Goal: Task Accomplishment & Management: Use online tool/utility

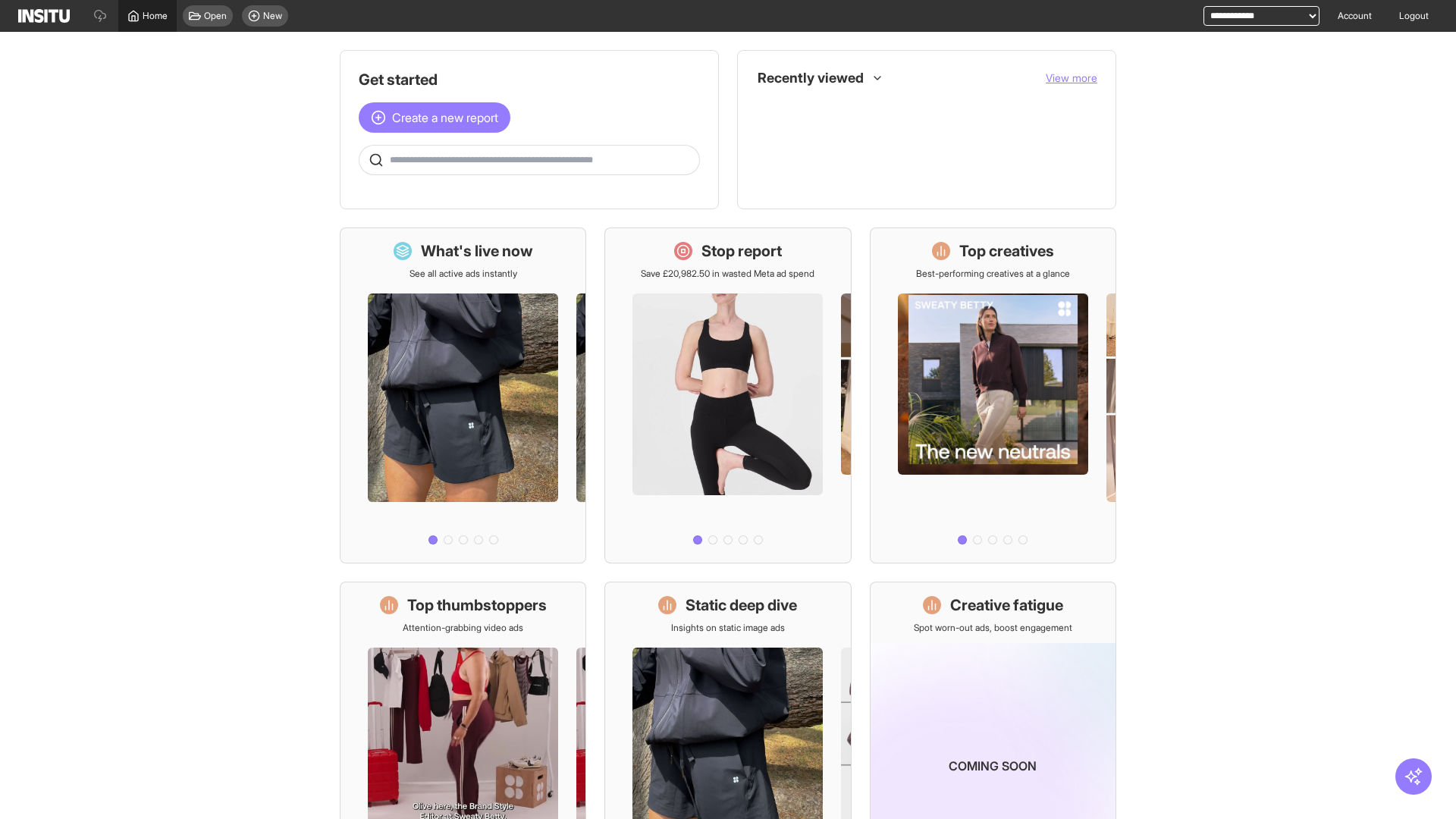
click at [147, 16] on span "Home" at bounding box center [155, 16] width 25 height 13
click at [439, 118] on span "Create a new report" at bounding box center [444, 118] width 106 height 18
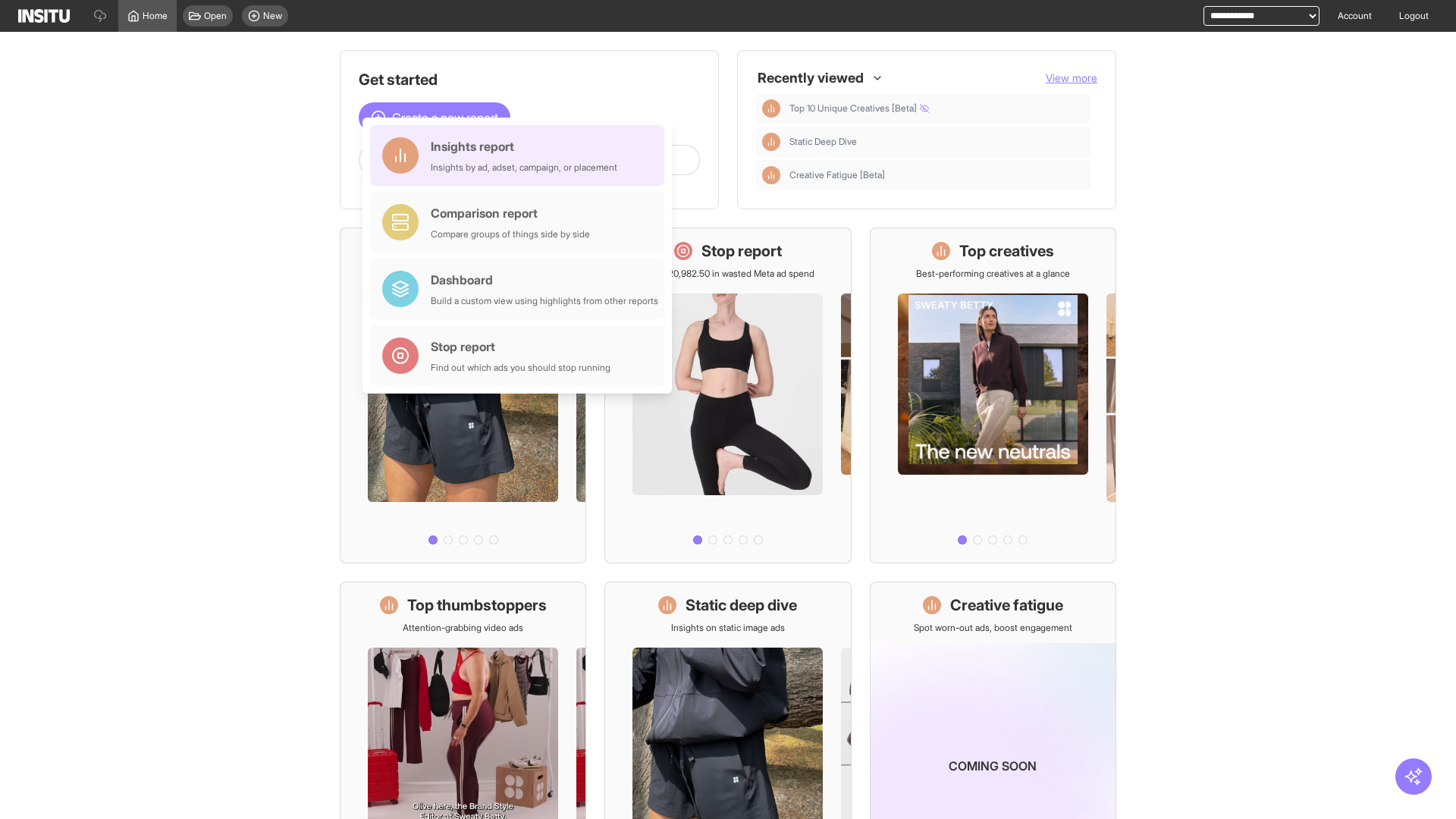
click at [521, 155] on div "Insights report Insights by ad, adset, campaign, or placement" at bounding box center [525, 156] width 187 height 37
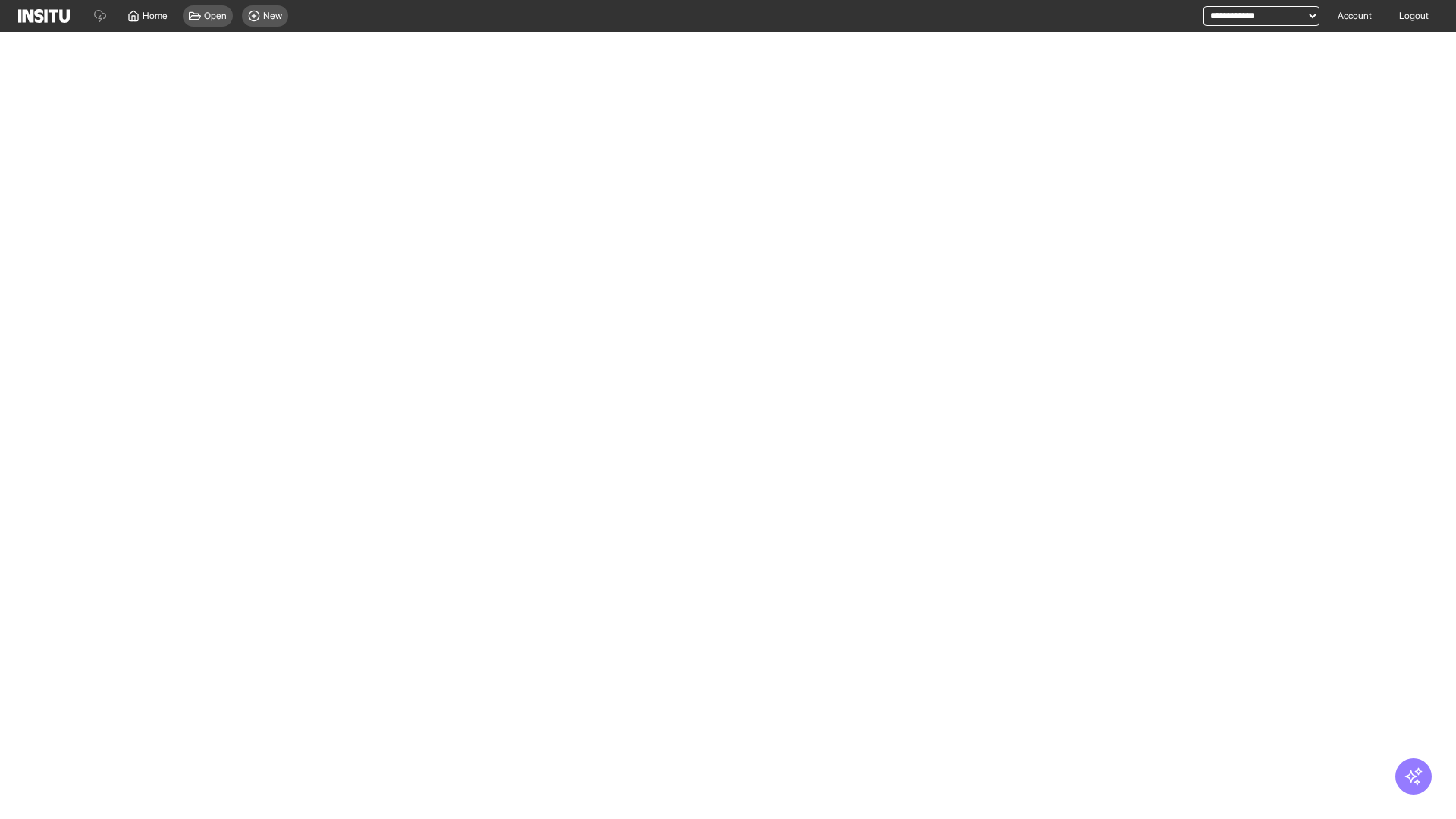
select select "**"
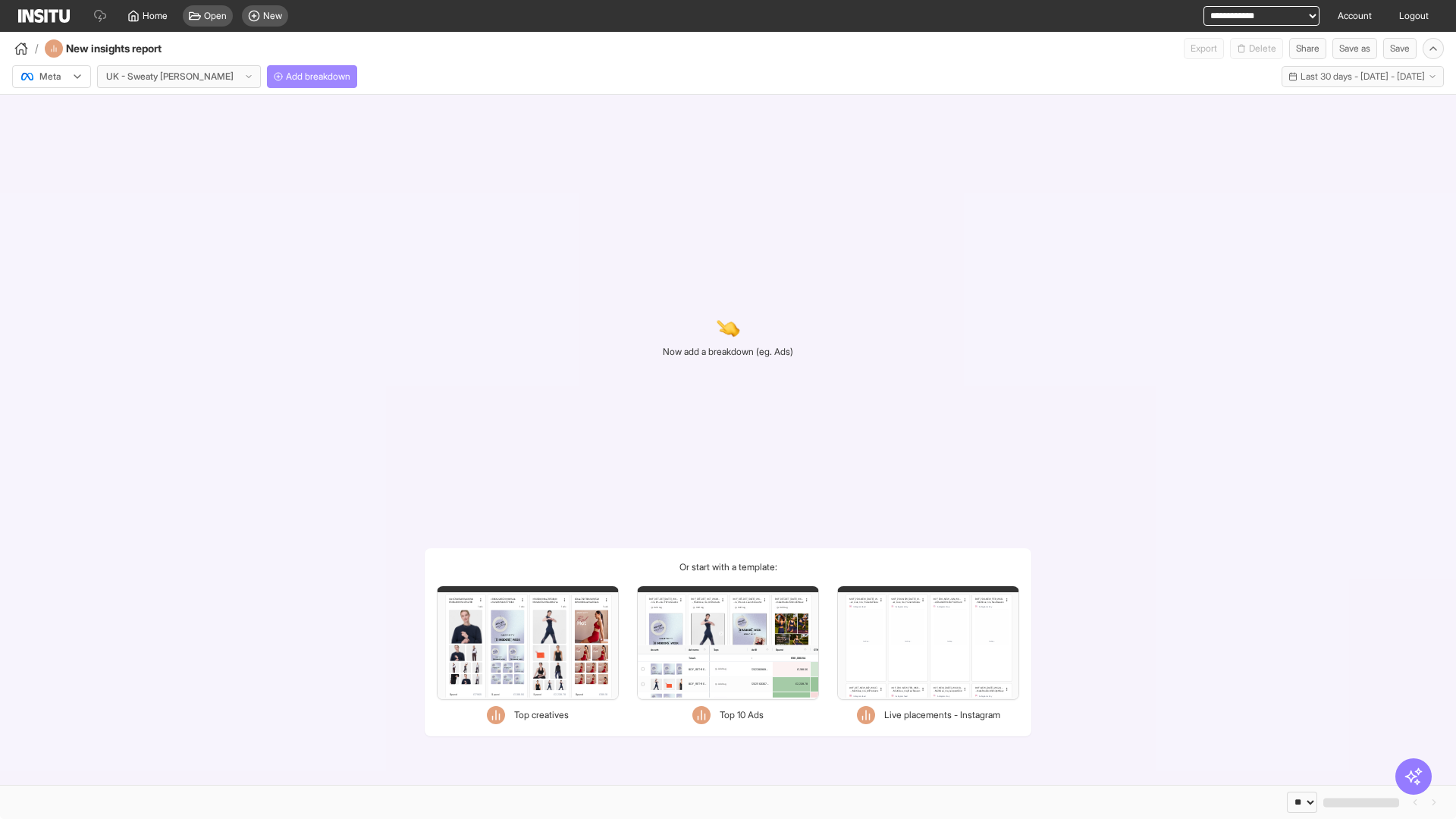
click at [286, 77] on span "Add breakdown" at bounding box center [318, 77] width 64 height 13
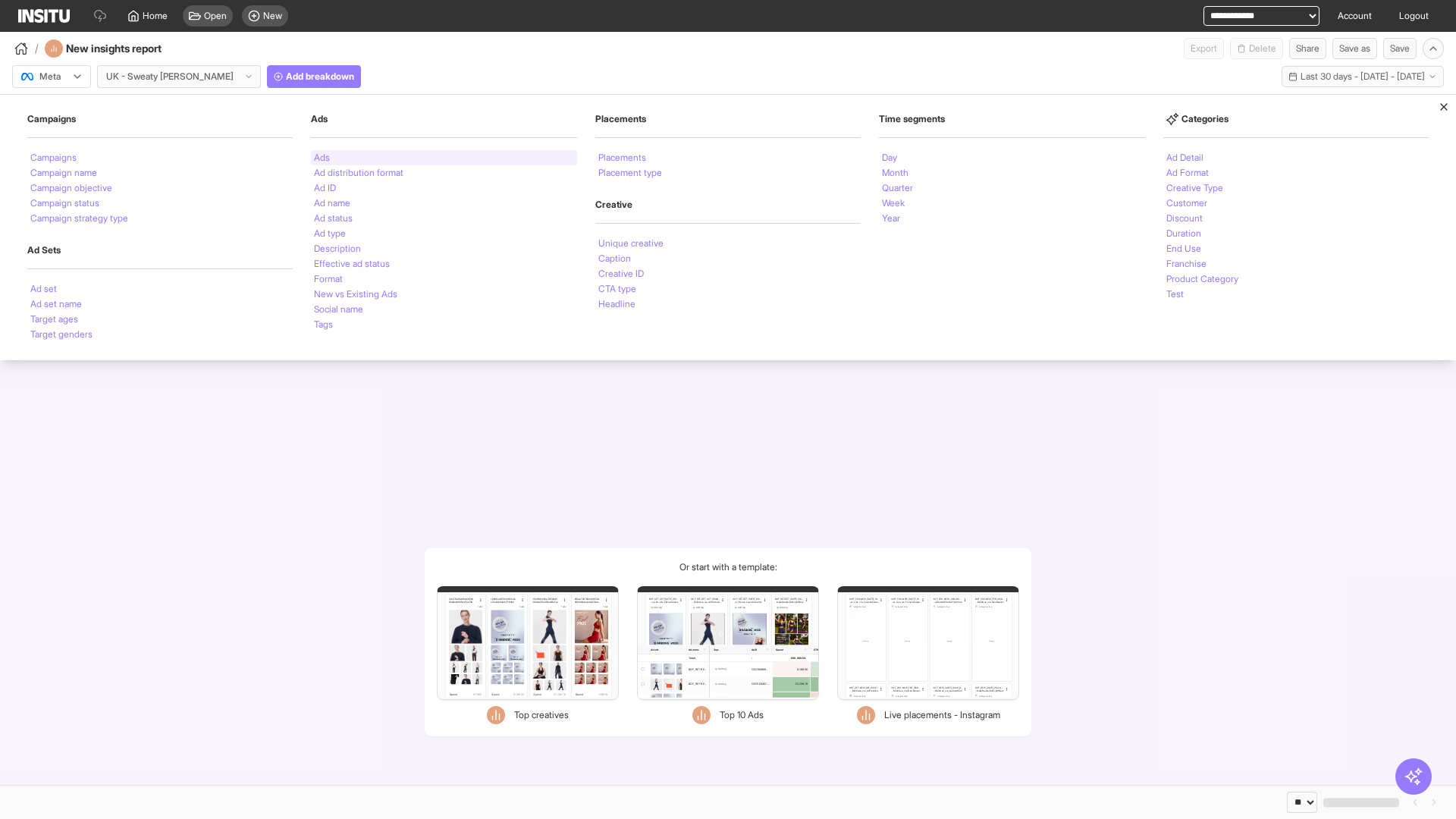
click at [322, 158] on li "Ads" at bounding box center [322, 158] width 16 height 9
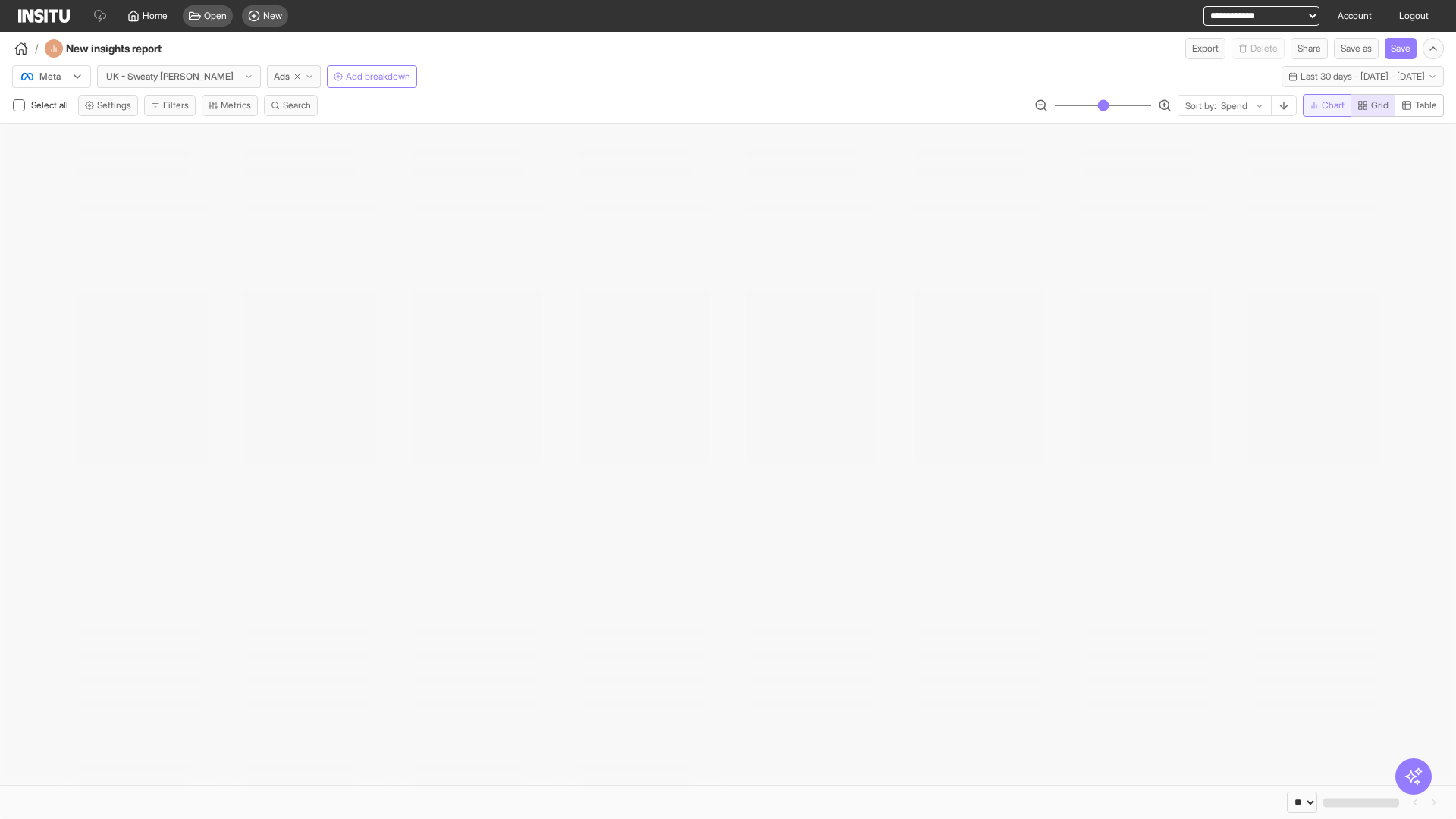
click at [1324, 105] on span "Chart" at bounding box center [1333, 105] width 23 height 13
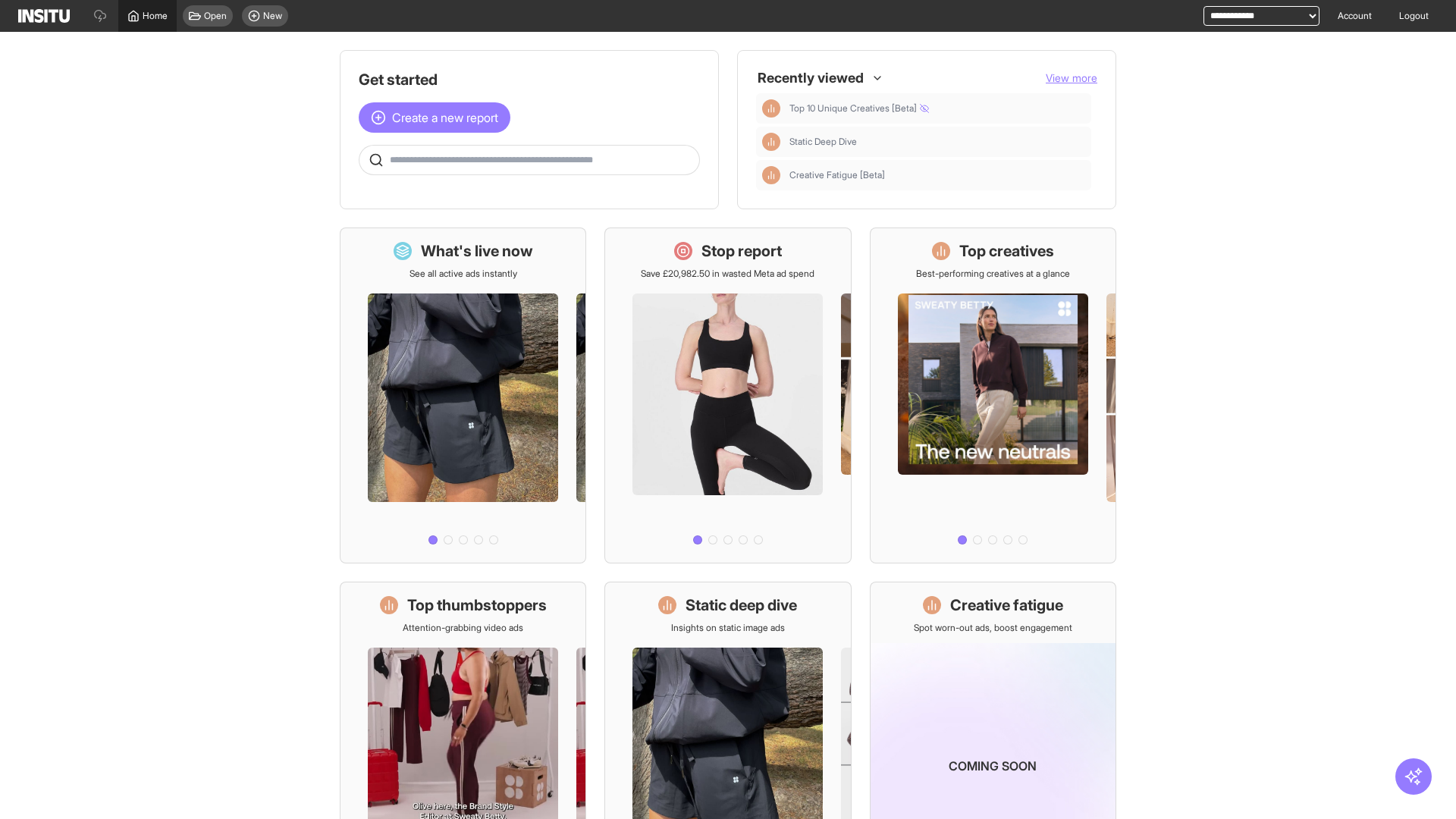
click at [147, 16] on span "Home" at bounding box center [155, 16] width 25 height 13
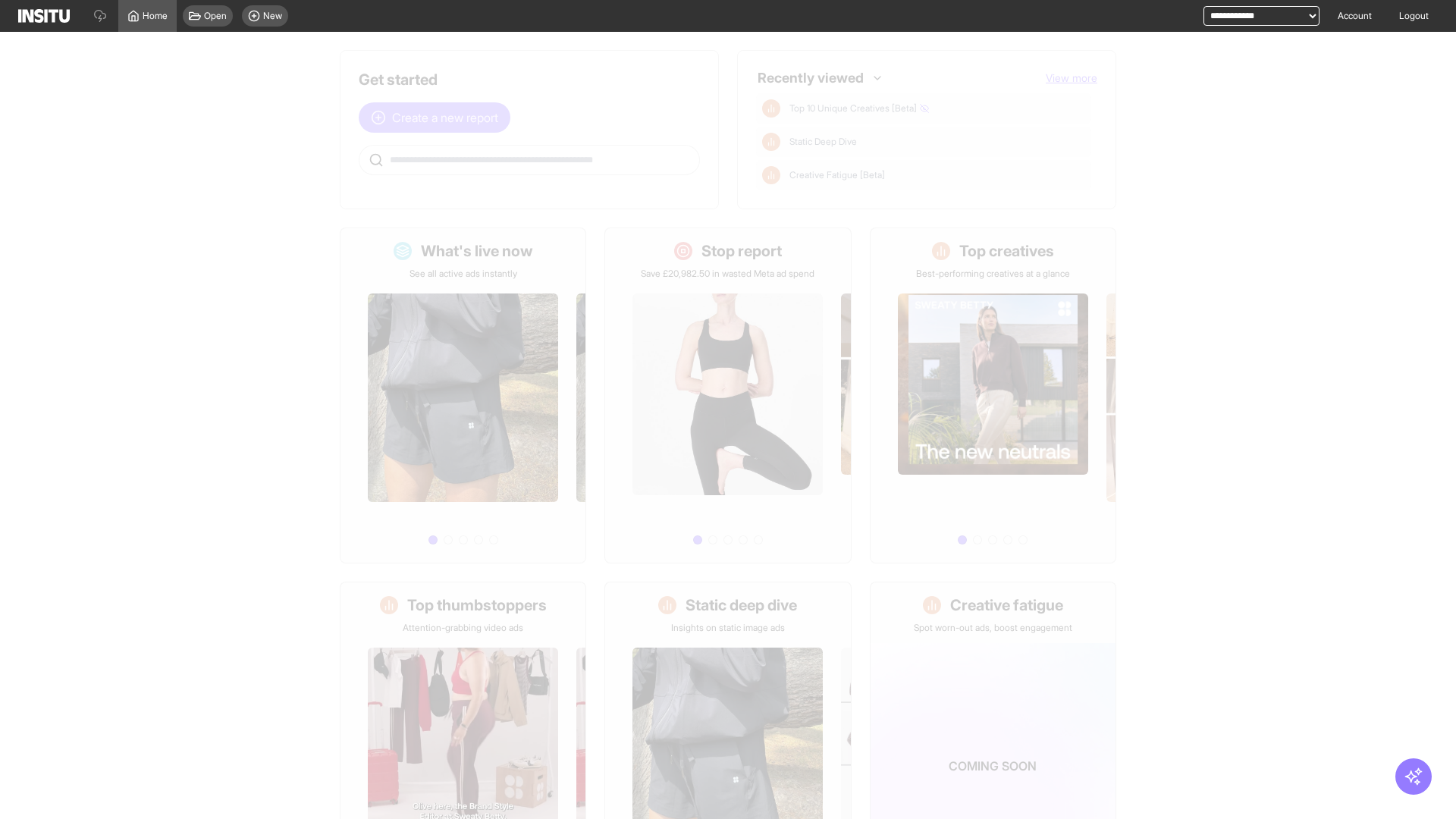
click at [439, 118] on span "Create a new report" at bounding box center [444, 118] width 106 height 18
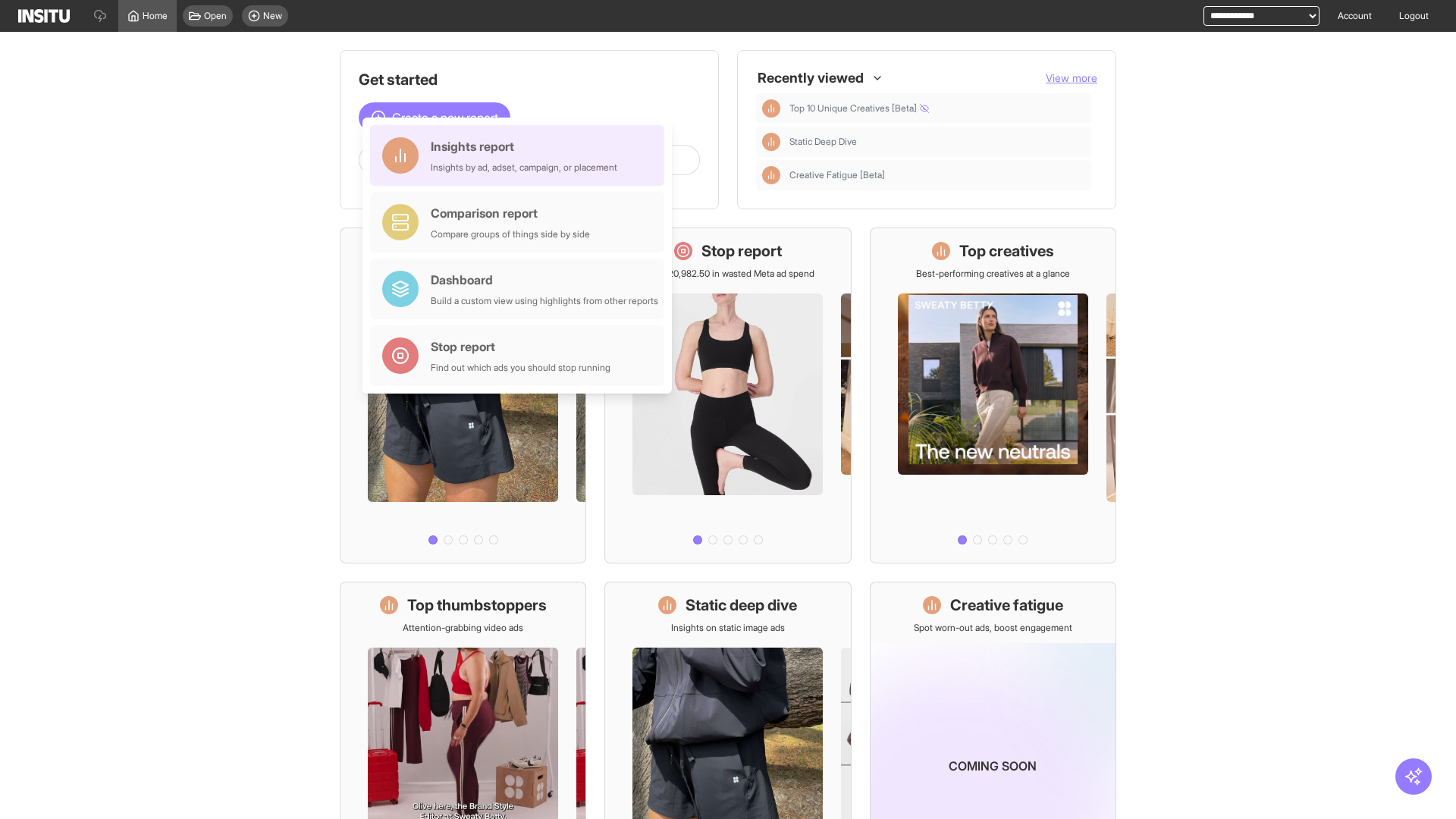
click at [521, 155] on div "Insights report Insights by ad, adset, campaign, or placement" at bounding box center [525, 156] width 187 height 37
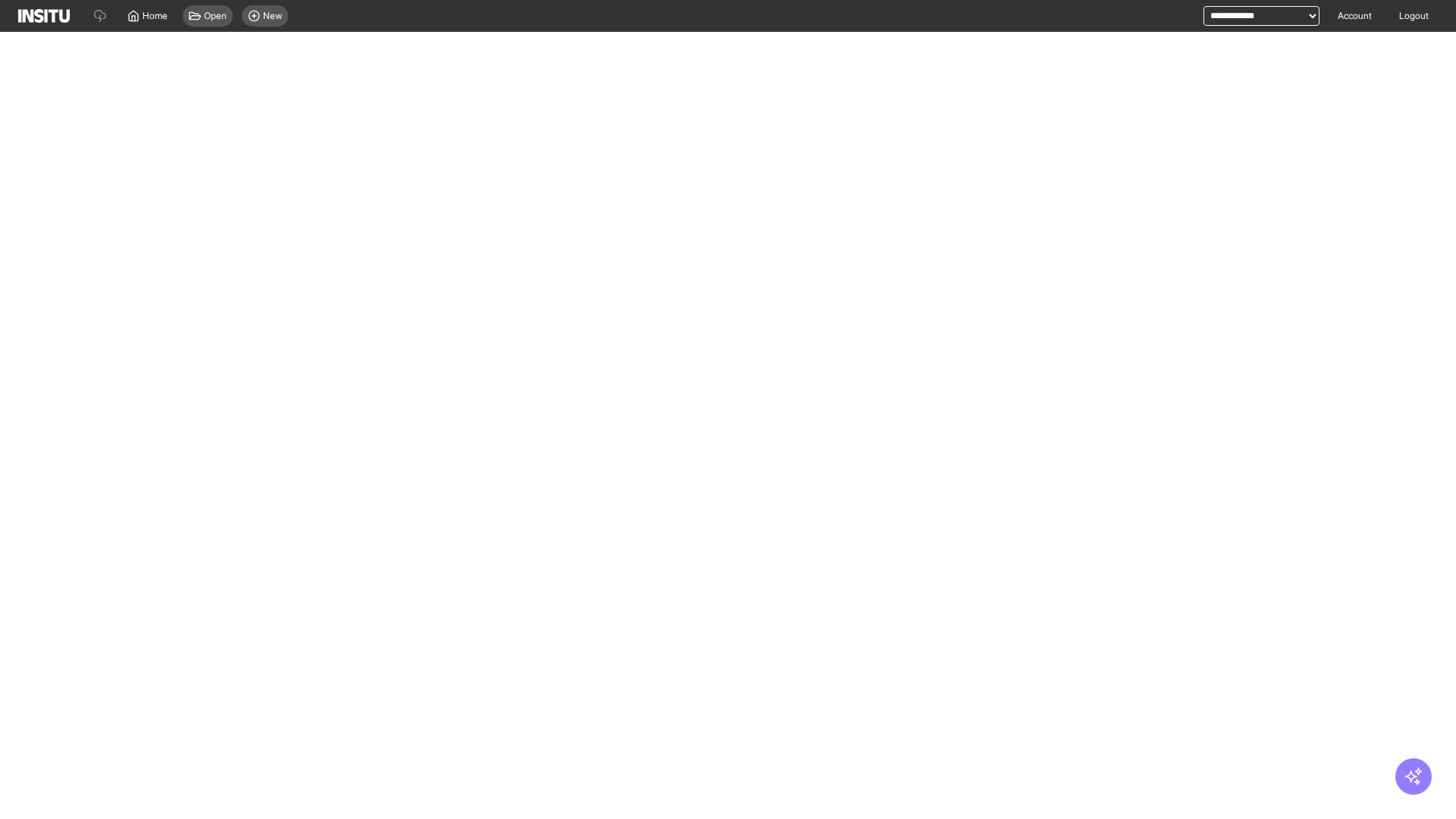
select select "**"
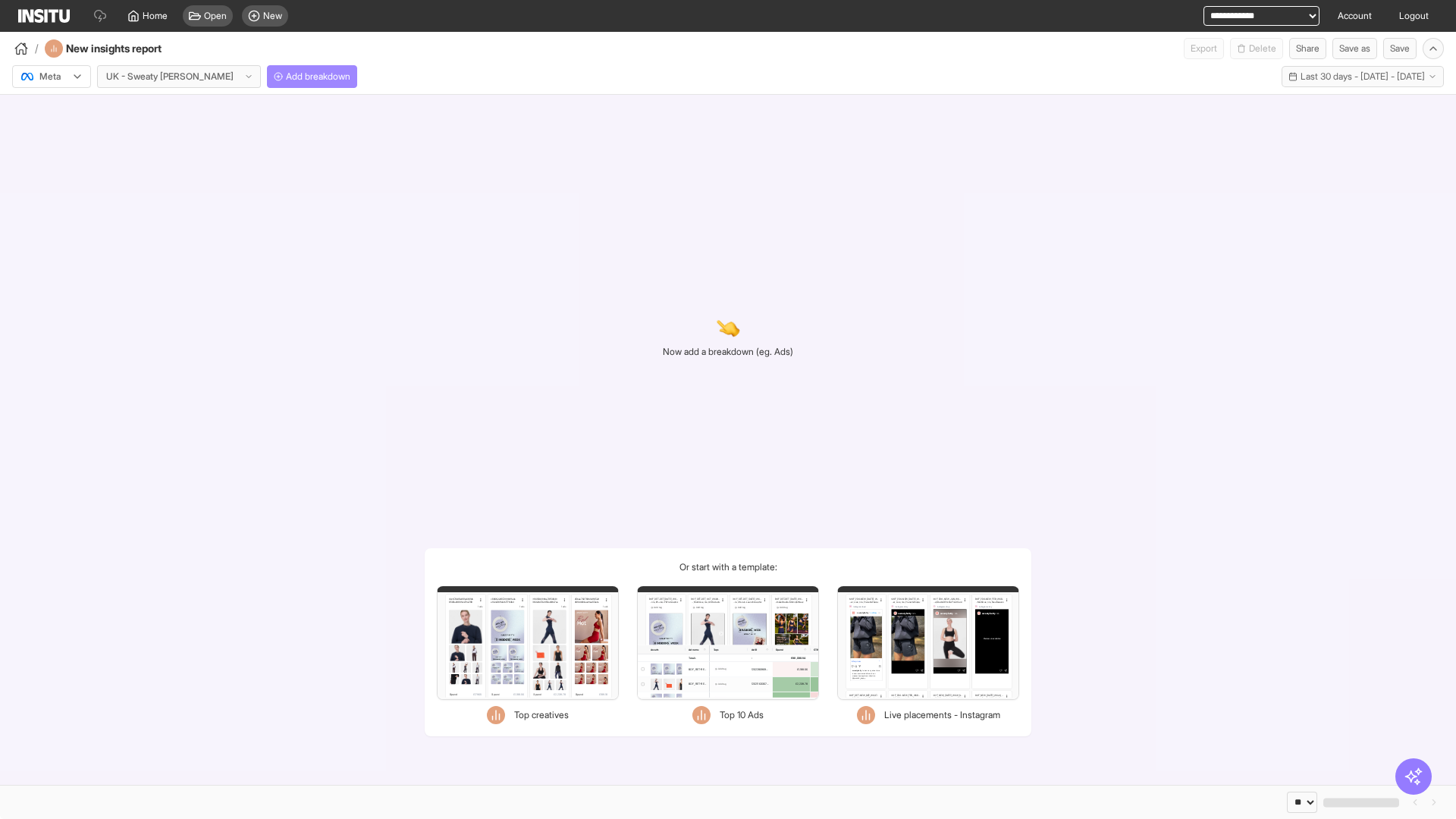
click at [286, 77] on span "Add breakdown" at bounding box center [318, 77] width 64 height 13
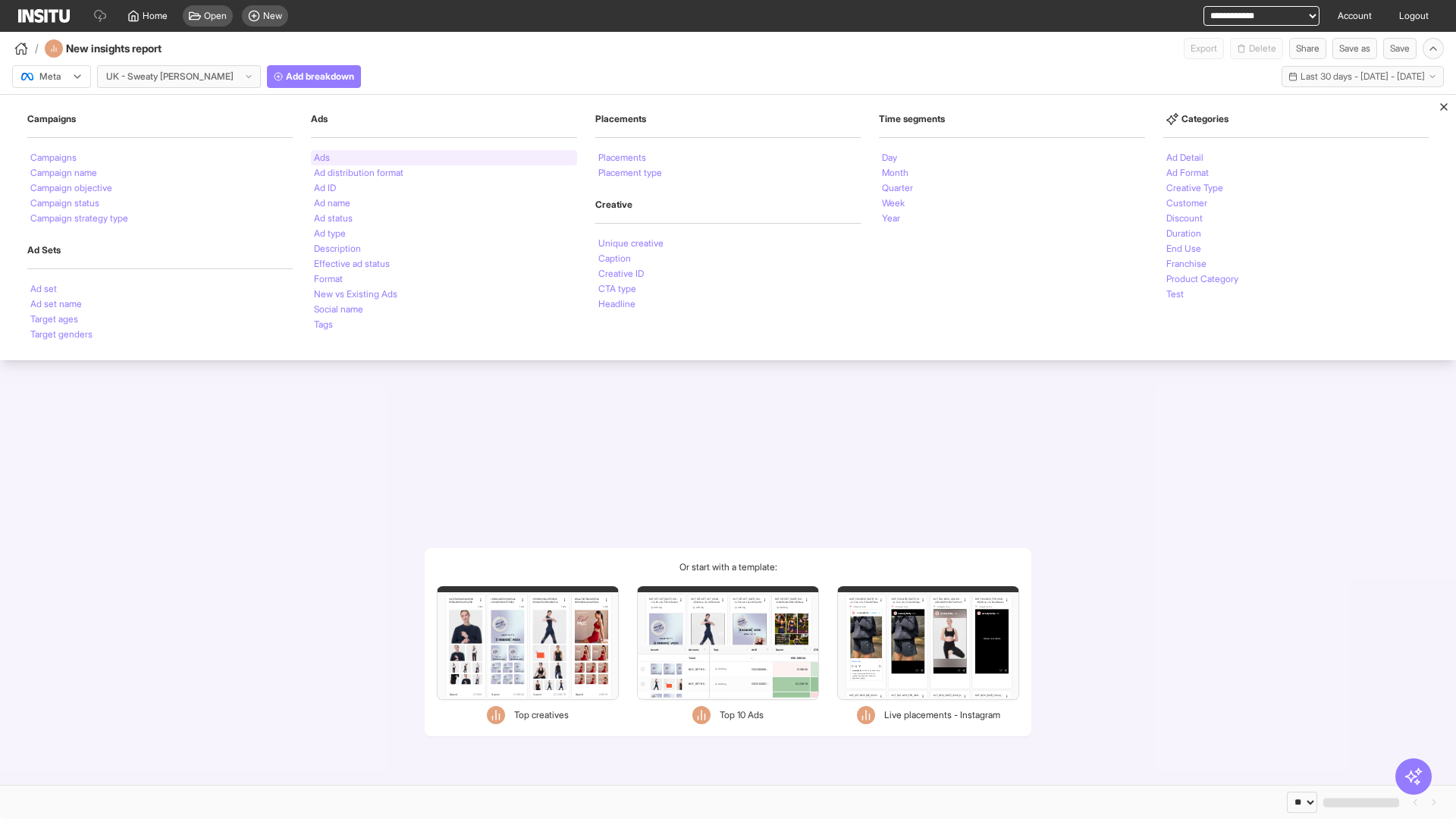
click at [322, 158] on li "Ads" at bounding box center [322, 158] width 16 height 9
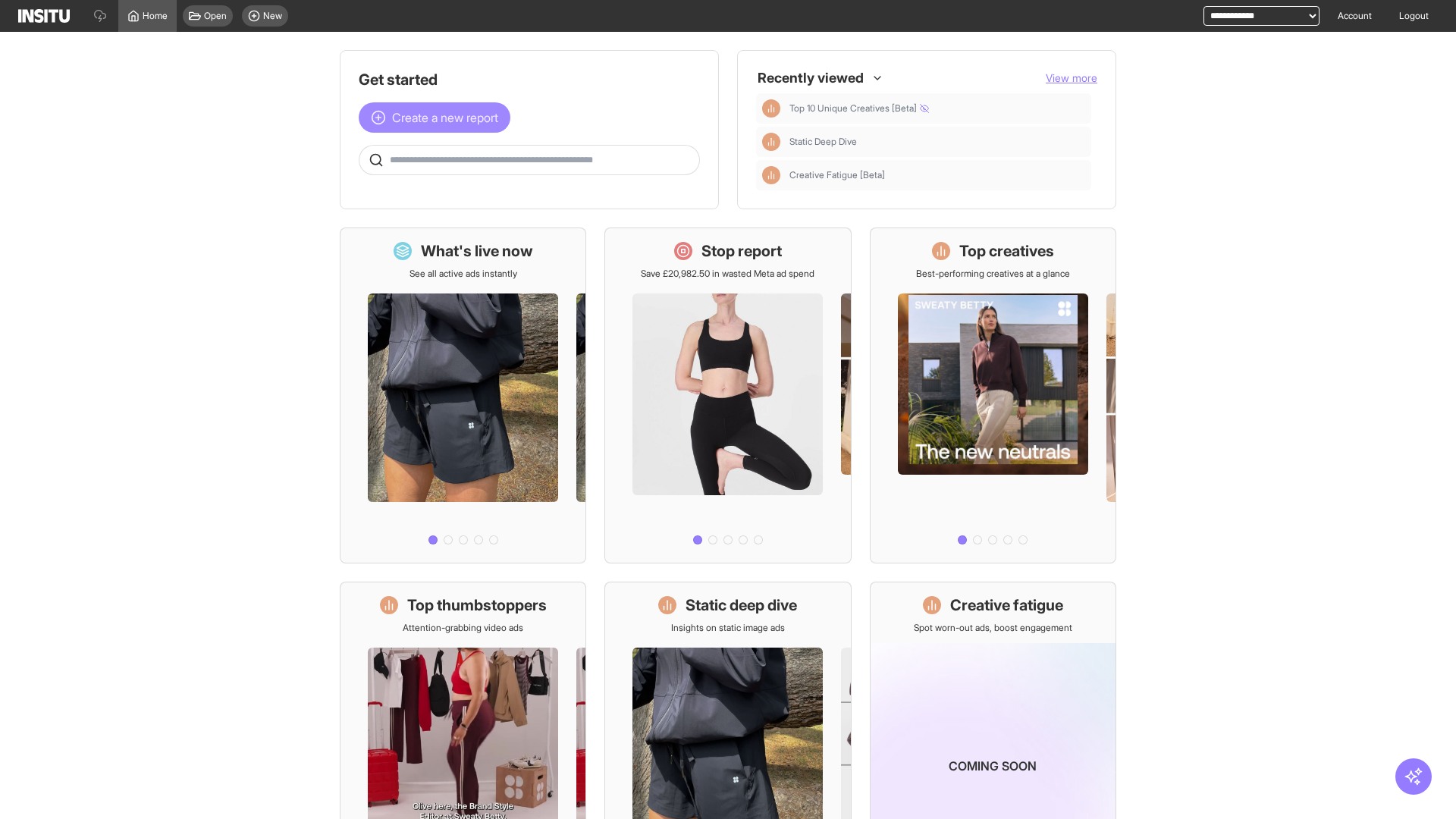
click at [439, 118] on span "Create a new report" at bounding box center [444, 118] width 106 height 18
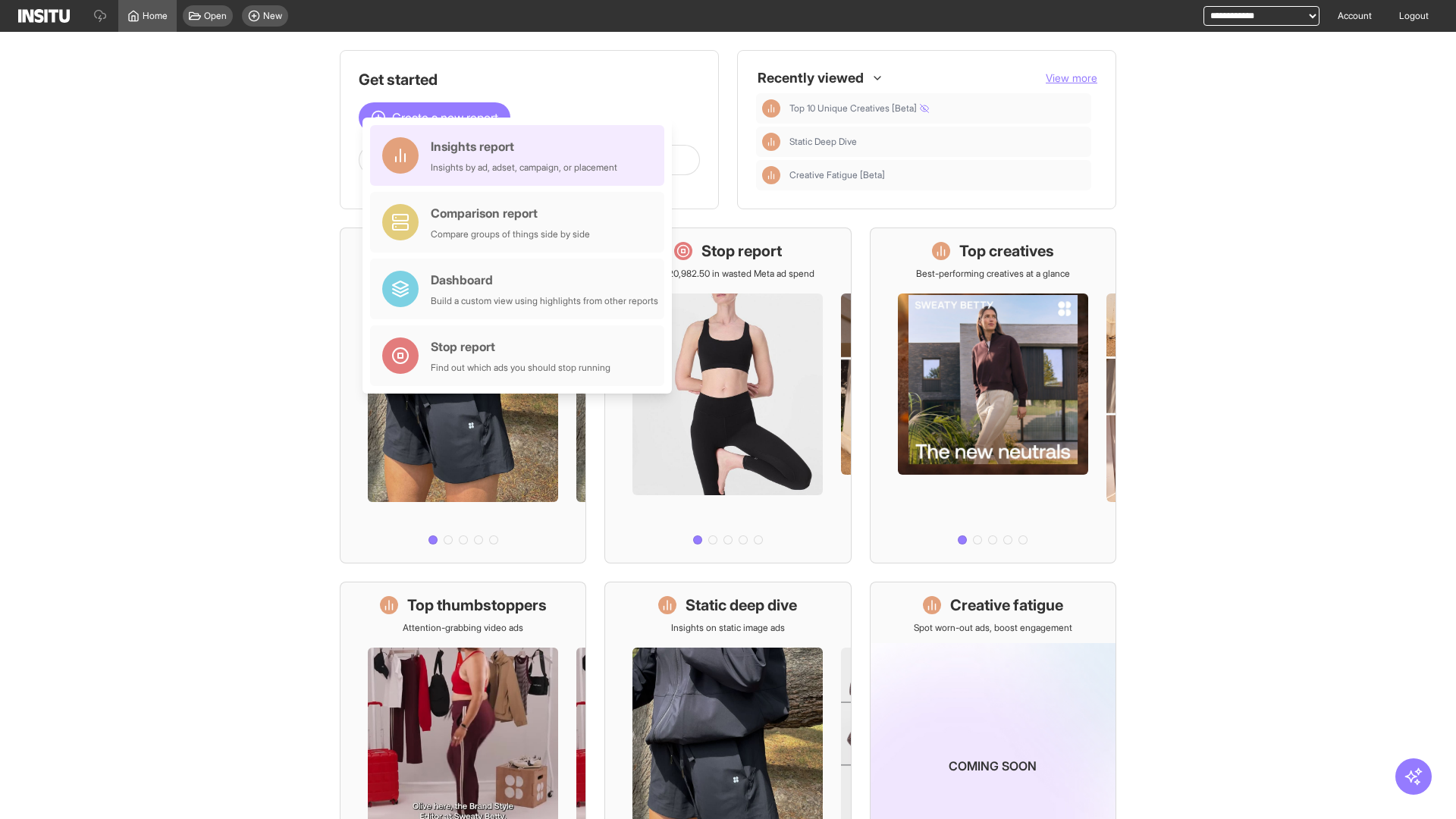
click at [521, 155] on div "Insights report Insights by ad, adset, campaign, or placement" at bounding box center [525, 156] width 187 height 37
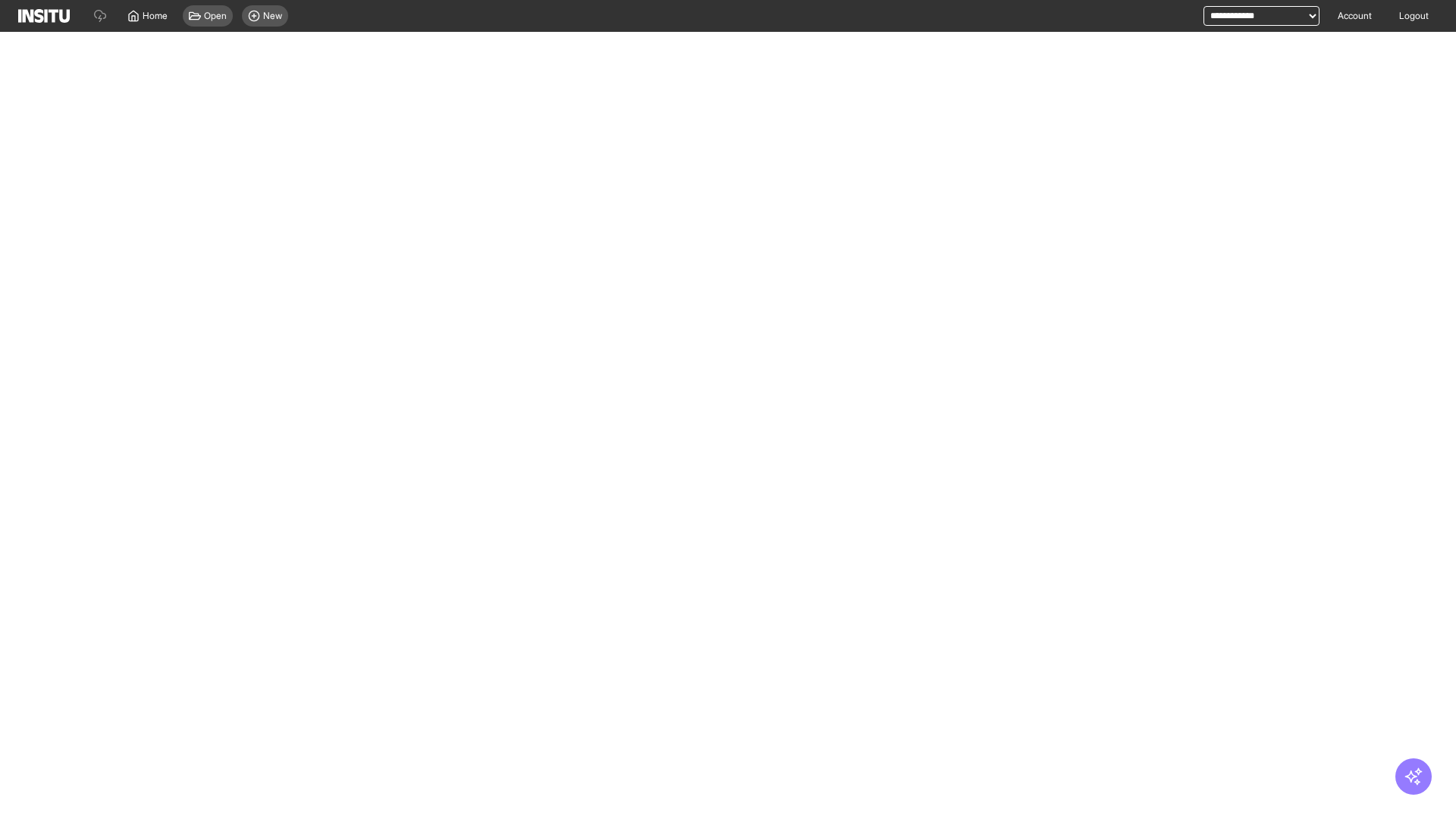
select select "**"
